Goal: Check status: Check status

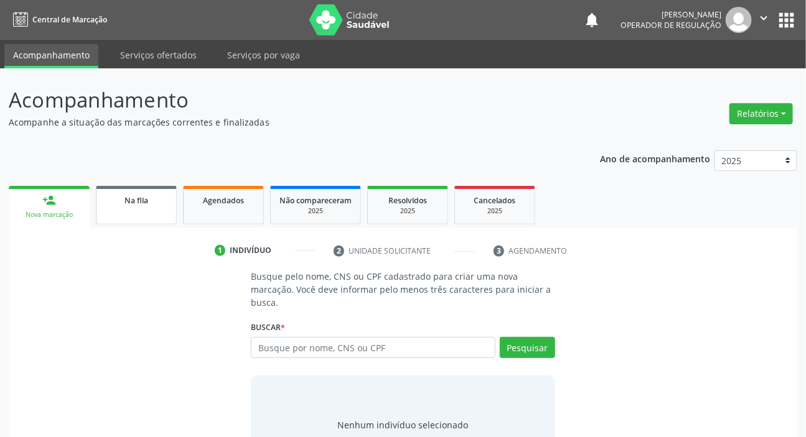
click at [120, 208] on link "Na fila" at bounding box center [136, 205] width 81 height 39
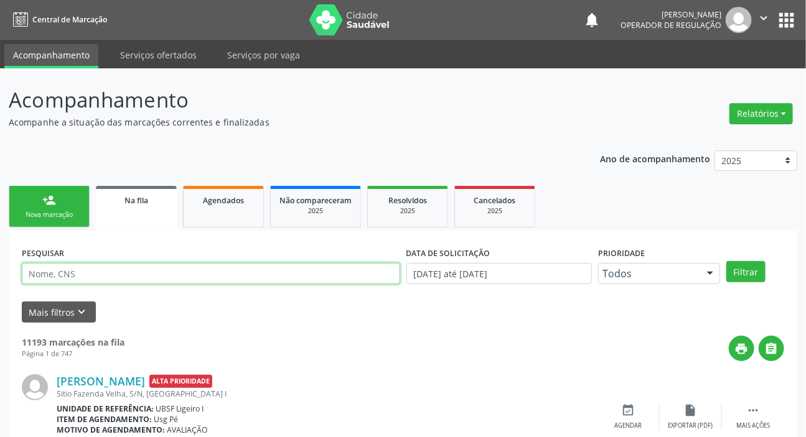
click at [180, 274] on input "text" at bounding box center [211, 273] width 378 height 21
paste input "708 2061 1970 2545"
click at [726, 261] on button "Filtrar" at bounding box center [745, 271] width 39 height 21
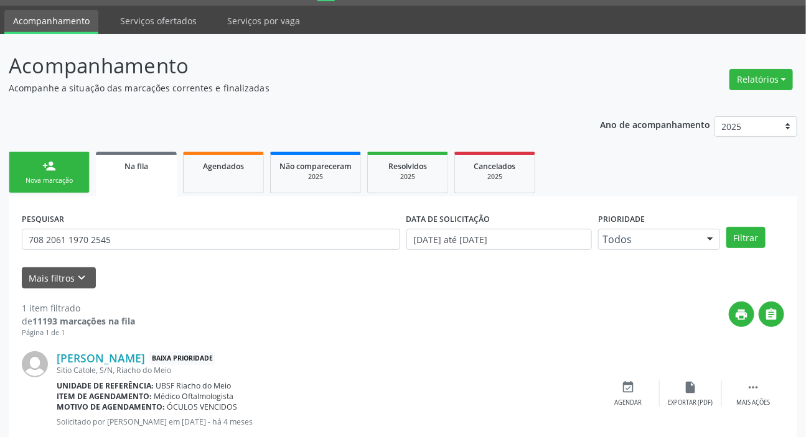
scroll to position [67, 0]
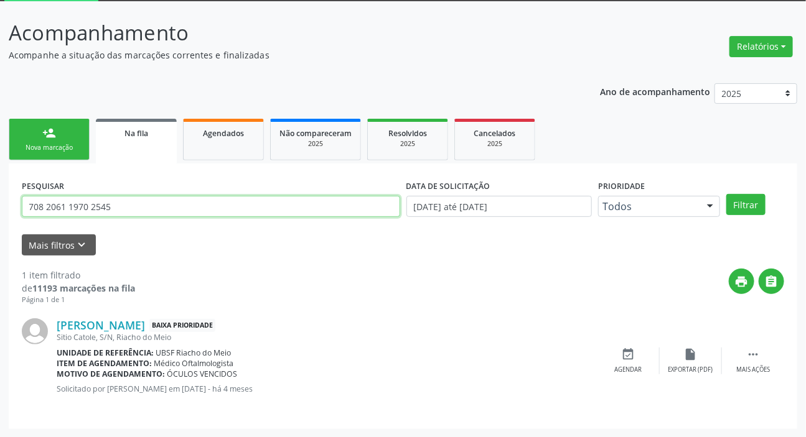
click at [134, 213] on input "708 2061 1970 2545" at bounding box center [211, 206] width 378 height 21
type input "703409287158415"
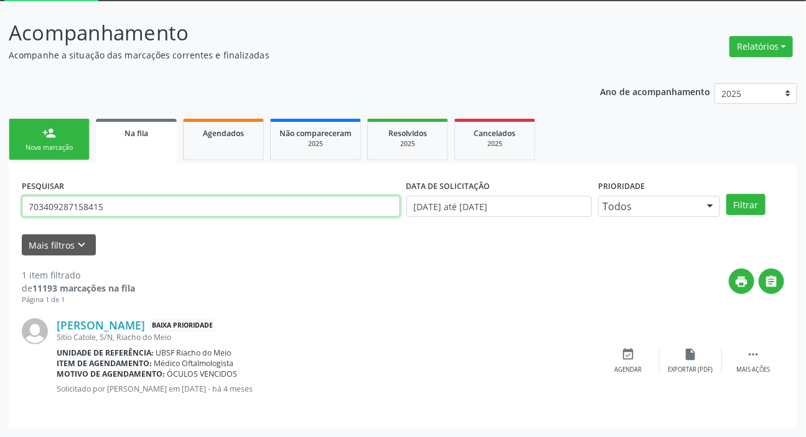
click at [726, 194] on button "Filtrar" at bounding box center [745, 204] width 39 height 21
click at [100, 207] on input "703409287158415" at bounding box center [211, 206] width 378 height 21
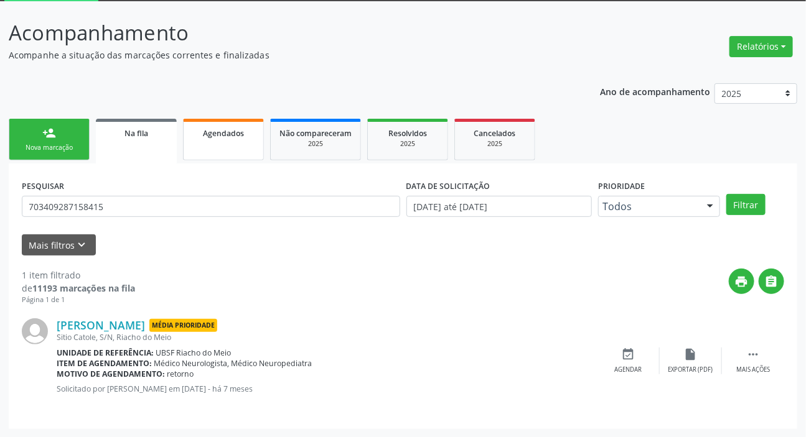
click at [215, 134] on span "Agendados" at bounding box center [223, 133] width 41 height 11
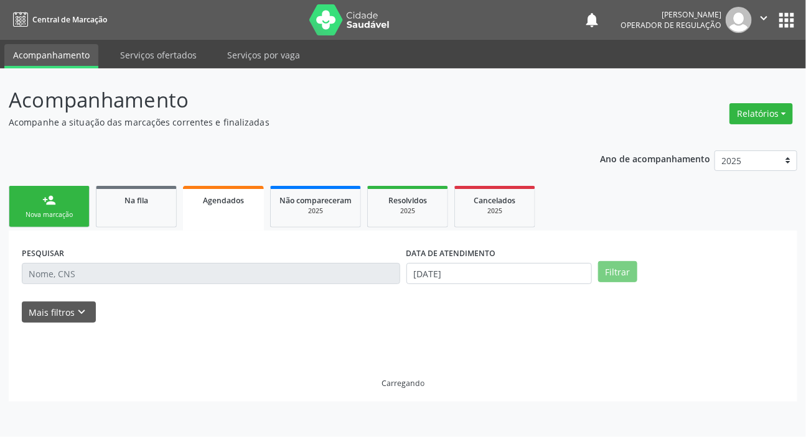
scroll to position [0, 0]
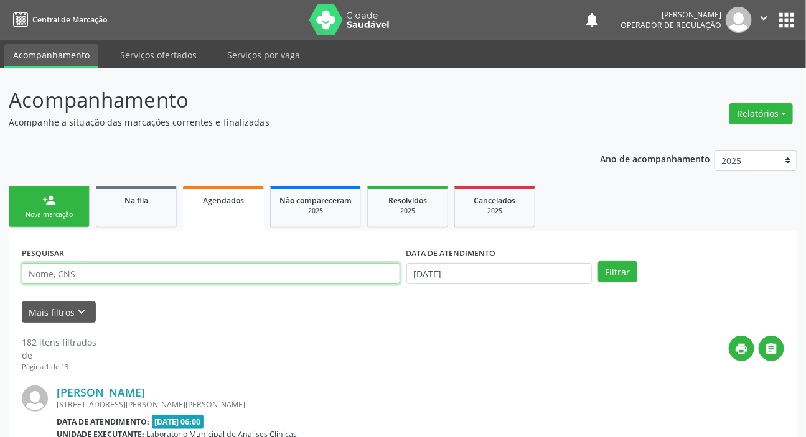
click at [199, 279] on input "text" at bounding box center [211, 273] width 378 height 21
paste input "703409287158415"
type input "703409287158415"
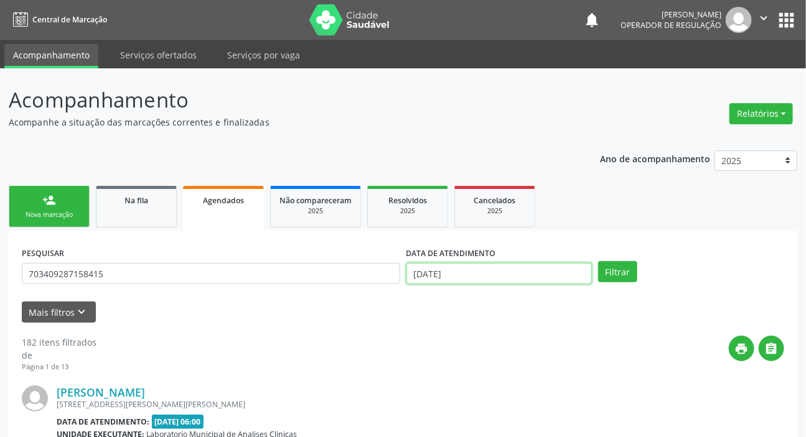
click at [540, 272] on input "[DATE]" at bounding box center [499, 273] width 186 height 21
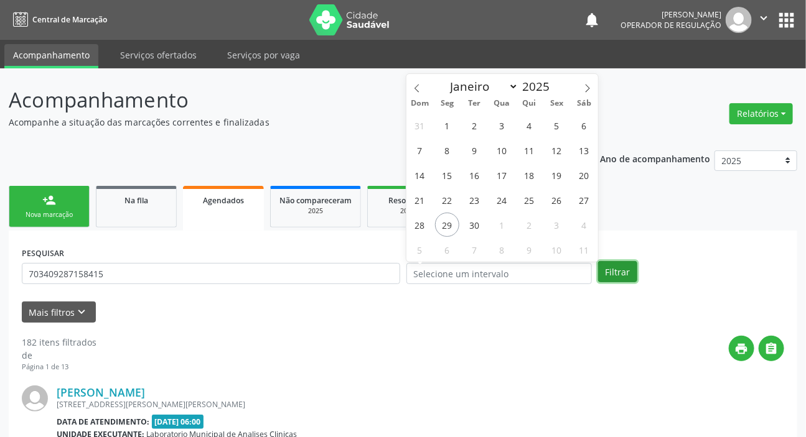
click at [618, 272] on button "Filtrar" at bounding box center [617, 271] width 39 height 21
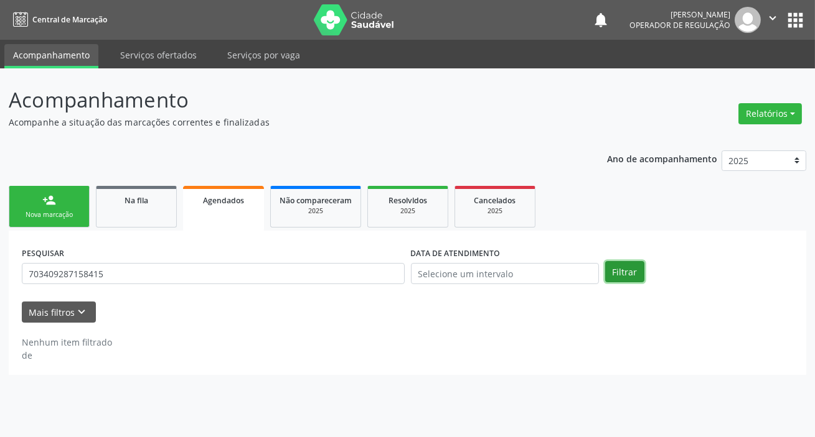
click at [617, 272] on button "Filtrar" at bounding box center [624, 271] width 39 height 21
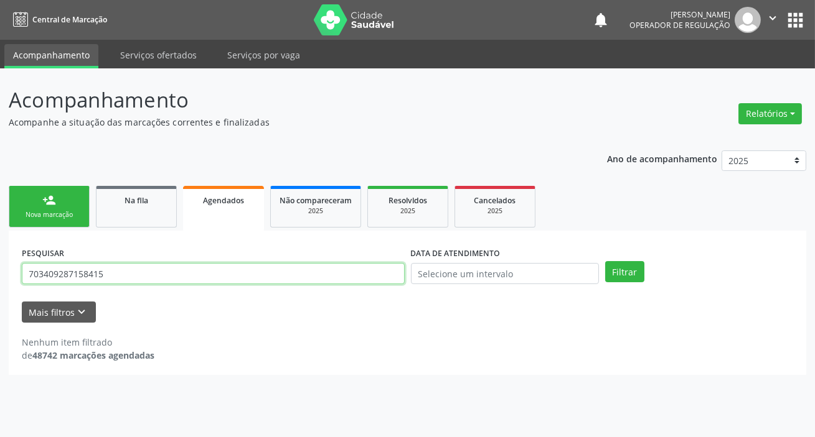
click at [228, 273] on input "703409287158415" at bounding box center [213, 273] width 383 height 21
type input "703409287158415"
click at [605, 261] on button "Filtrar" at bounding box center [624, 271] width 39 height 21
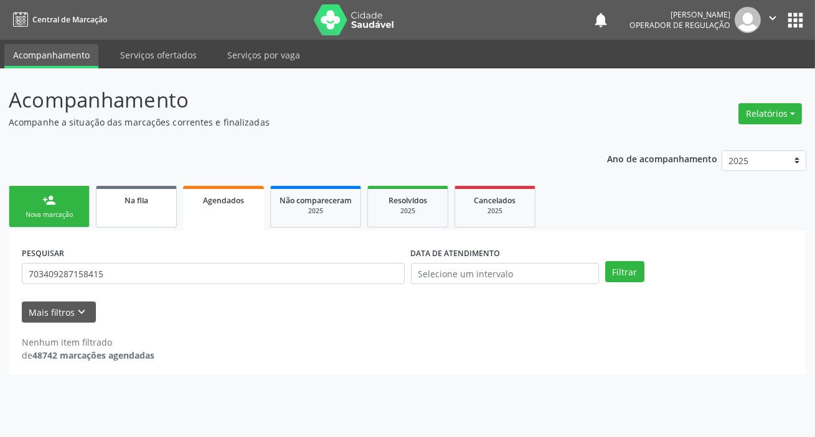
click at [162, 211] on link "Na fila" at bounding box center [136, 207] width 81 height 42
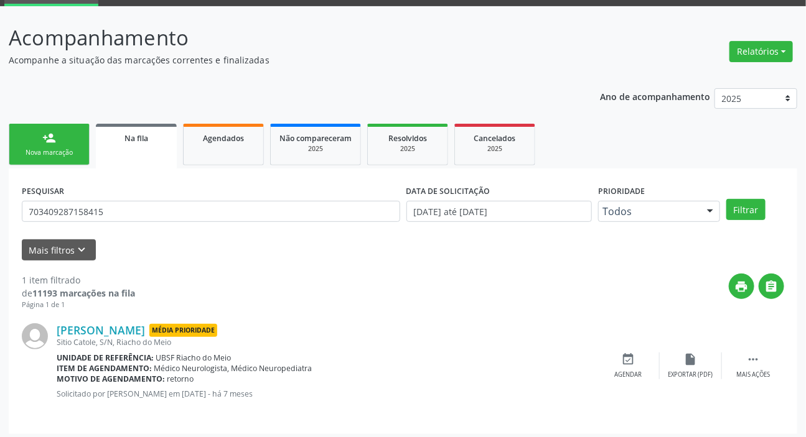
scroll to position [67, 0]
